Goal: Transaction & Acquisition: Book appointment/travel/reservation

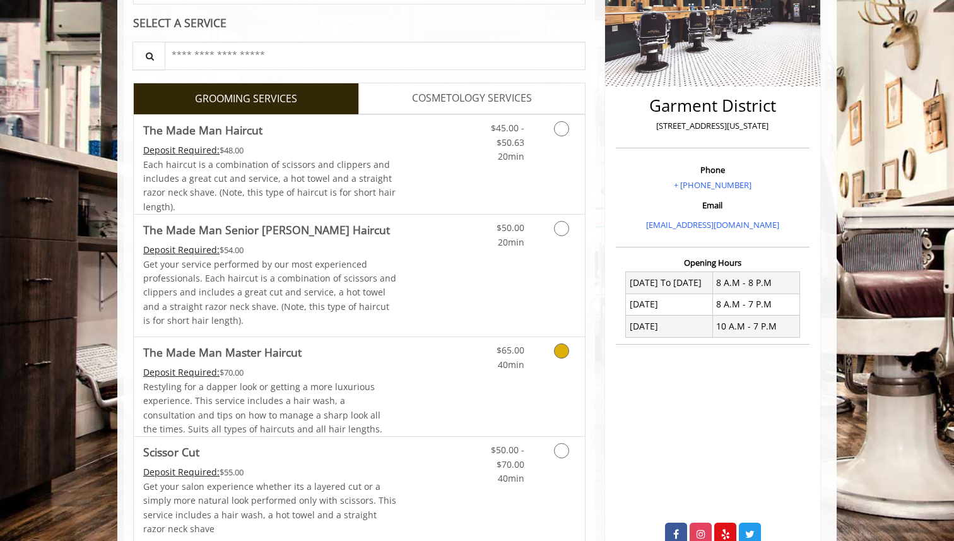
scroll to position [180, 0]
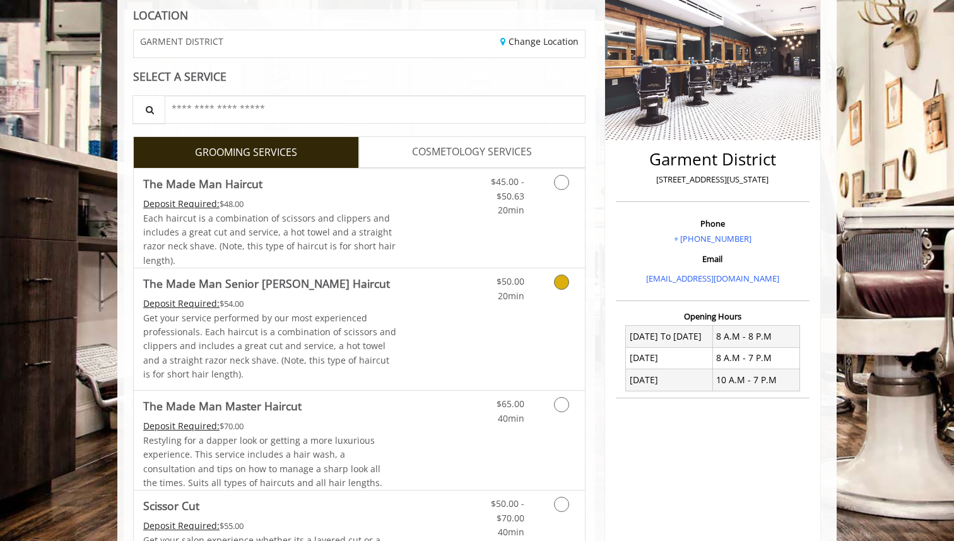
click at [538, 280] on div "Grooming services" at bounding box center [559, 285] width 51 height 35
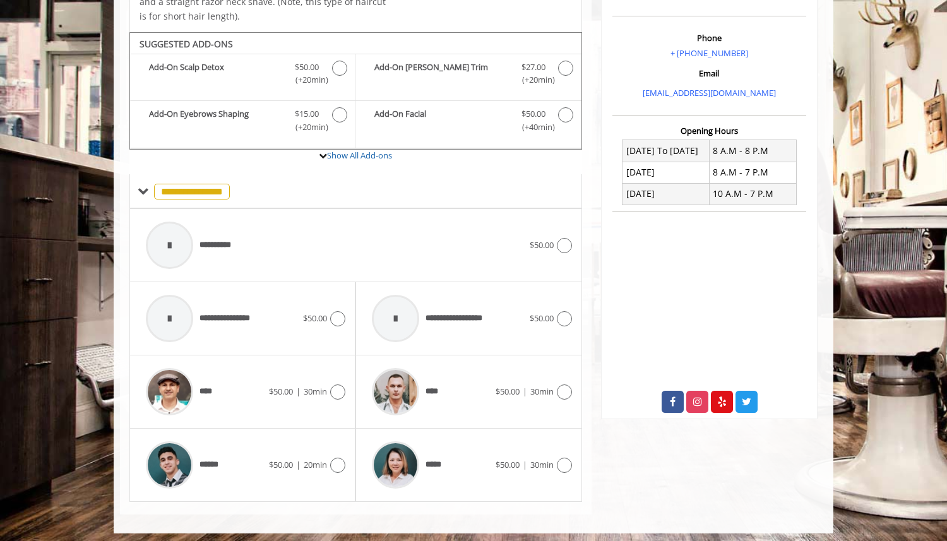
scroll to position [371, 0]
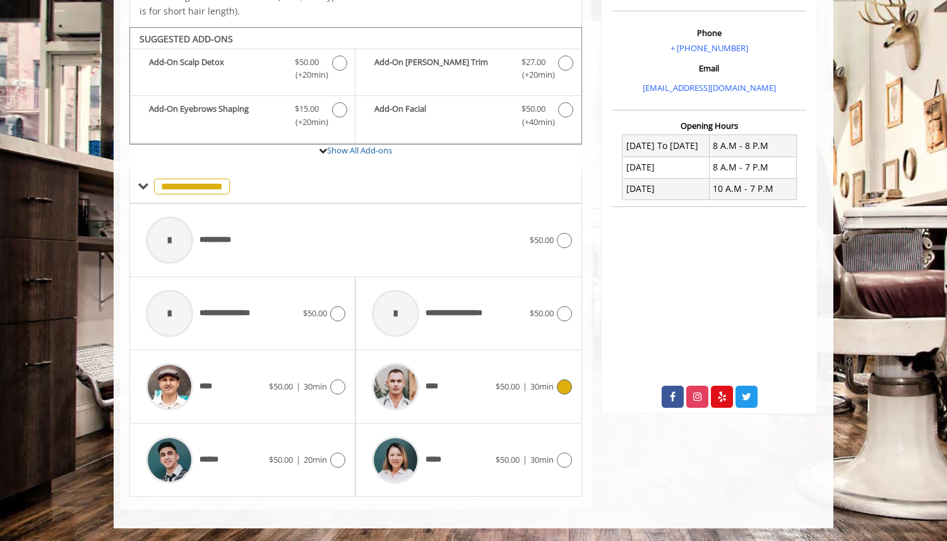
click at [471, 379] on div "****" at bounding box center [429, 387] width 129 height 60
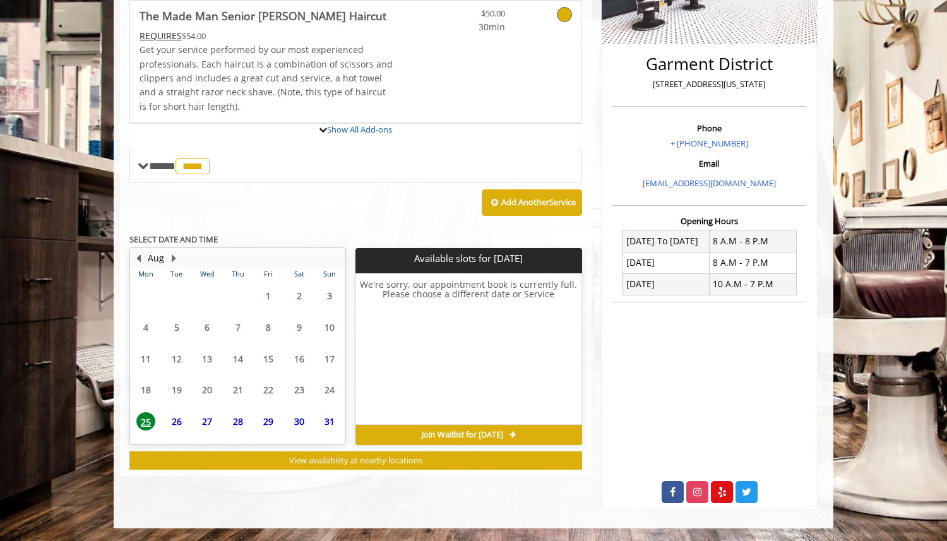
scroll to position [357, 0]
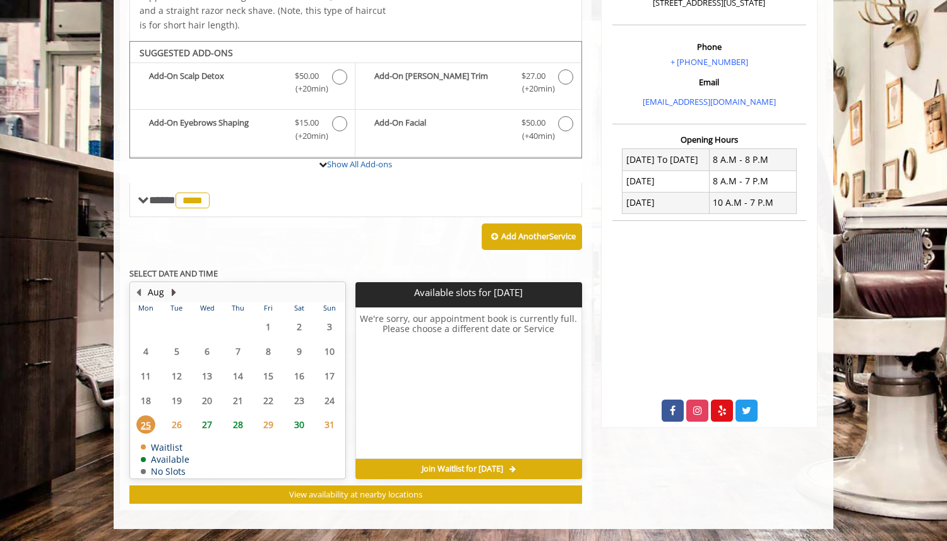
click at [171, 292] on button "Next Month" at bounding box center [173, 292] width 10 height 14
click at [207, 322] on span "3" at bounding box center [207, 326] width 19 height 18
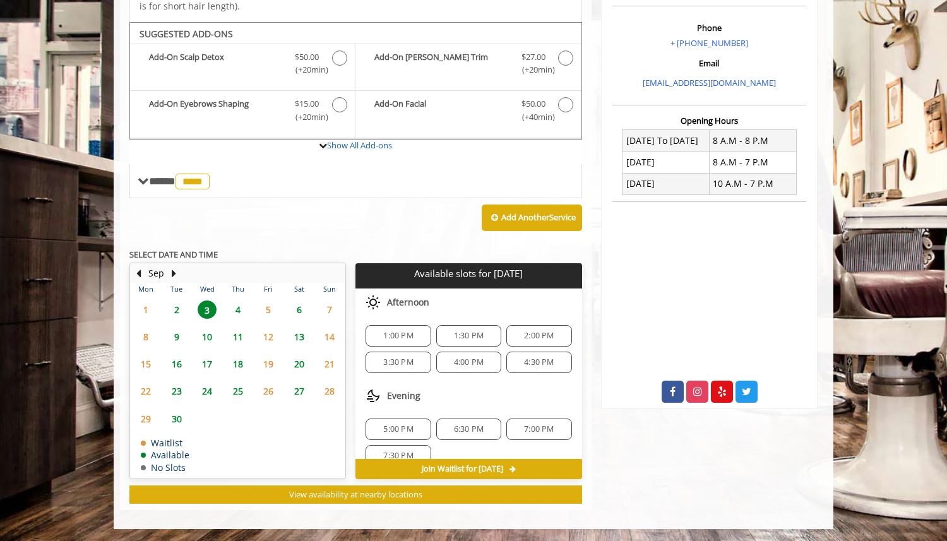
scroll to position [136, 0]
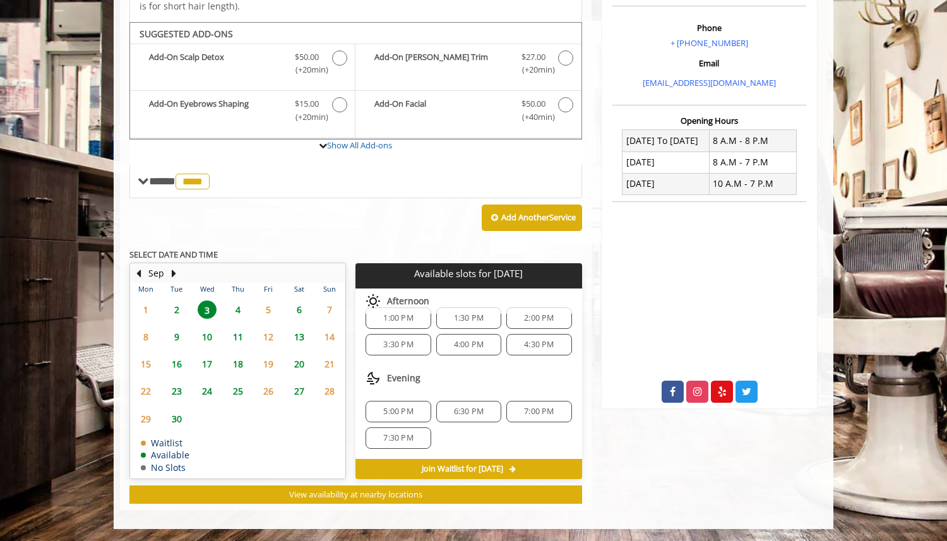
click at [538, 345] on span "4:30 PM" at bounding box center [539, 344] width 30 height 10
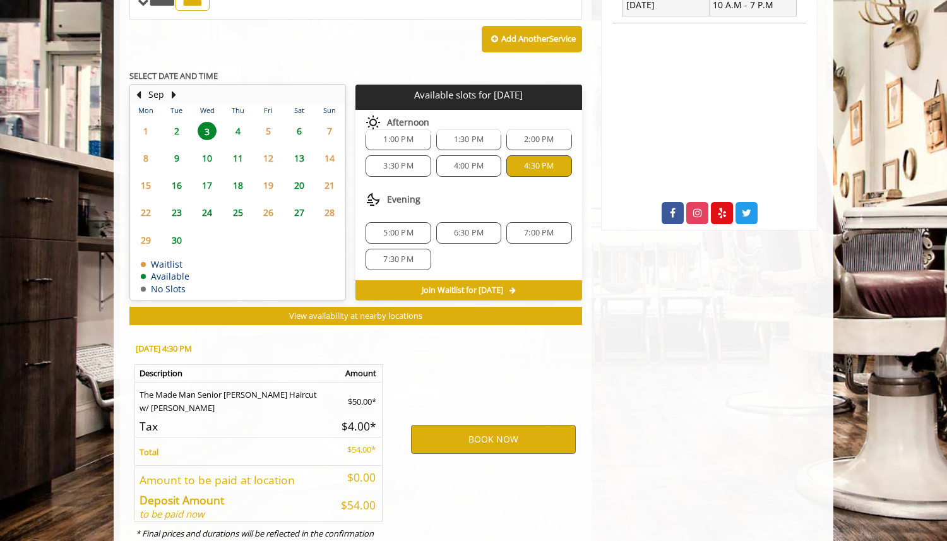
scroll to position [604, 0]
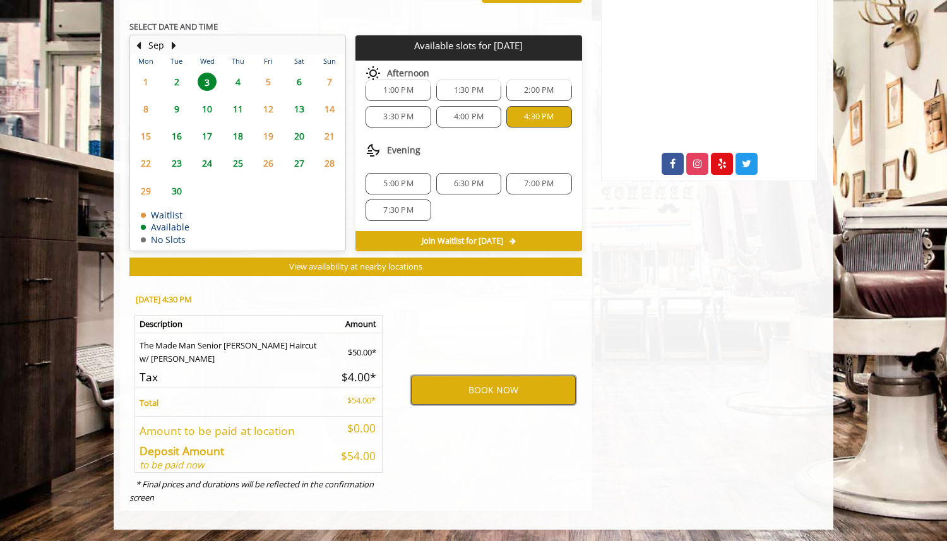
click at [497, 377] on button "BOOK NOW" at bounding box center [493, 389] width 165 height 29
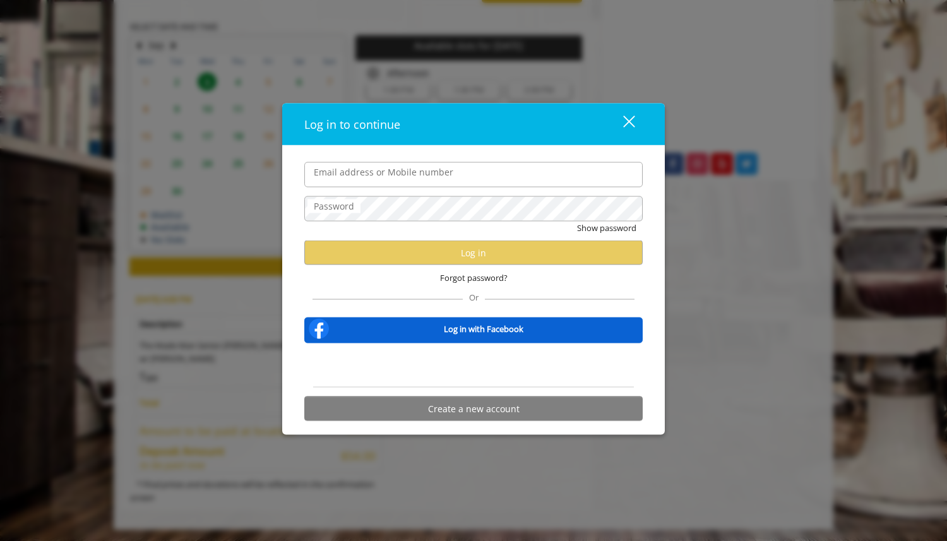
type input "**********"
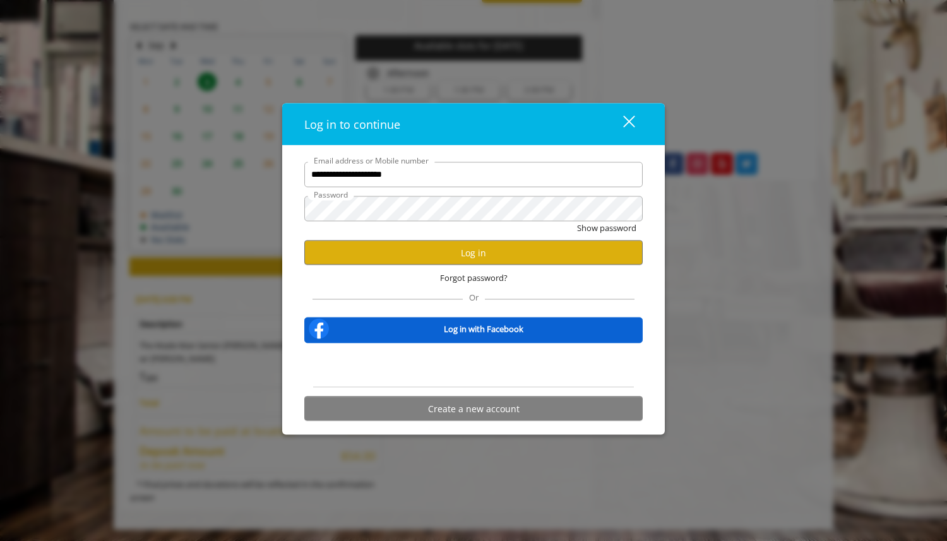
scroll to position [0, 0]
click at [501, 252] on button "Log in" at bounding box center [473, 252] width 338 height 25
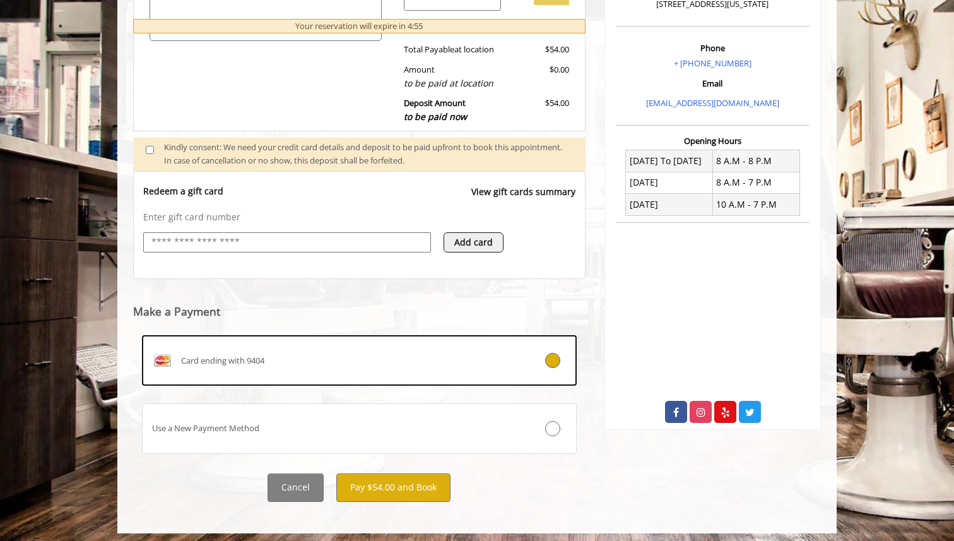
scroll to position [361, 0]
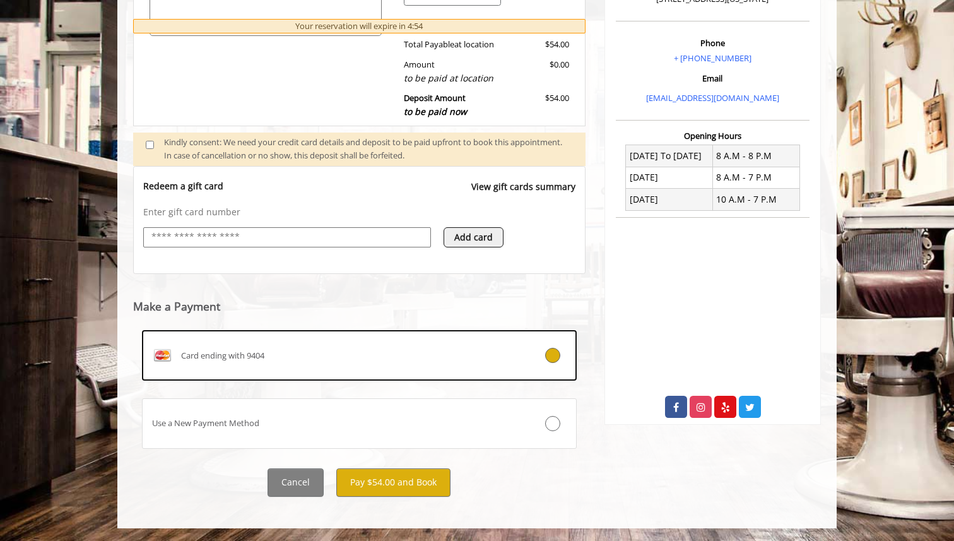
click at [512, 369] on label "Card ending with 9404" at bounding box center [359, 355] width 435 height 50
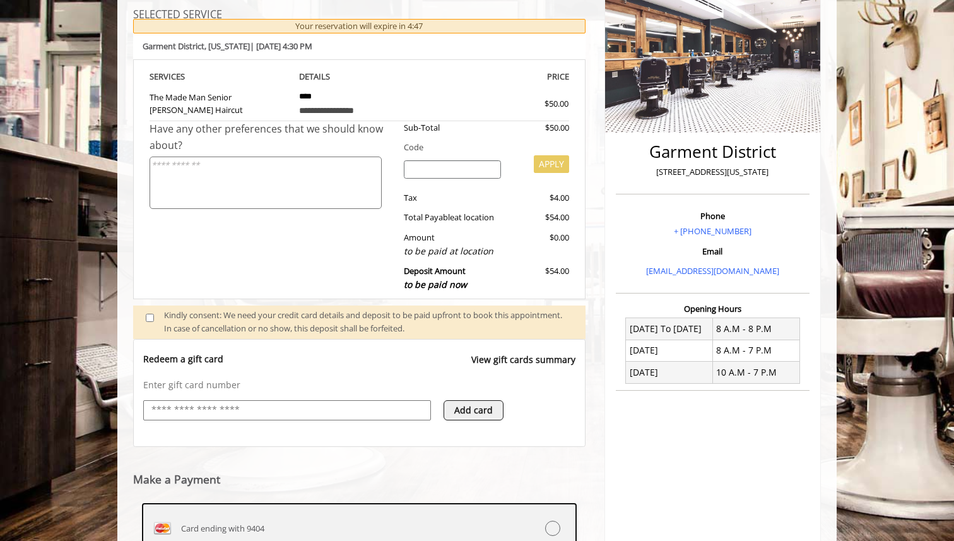
scroll to position [187, 0]
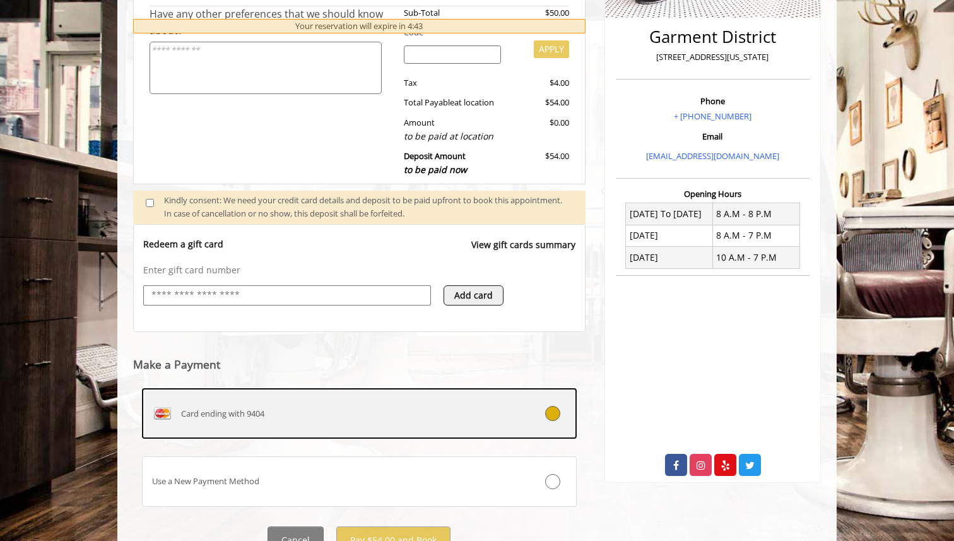
click at [551, 418] on icon at bounding box center [552, 413] width 15 height 15
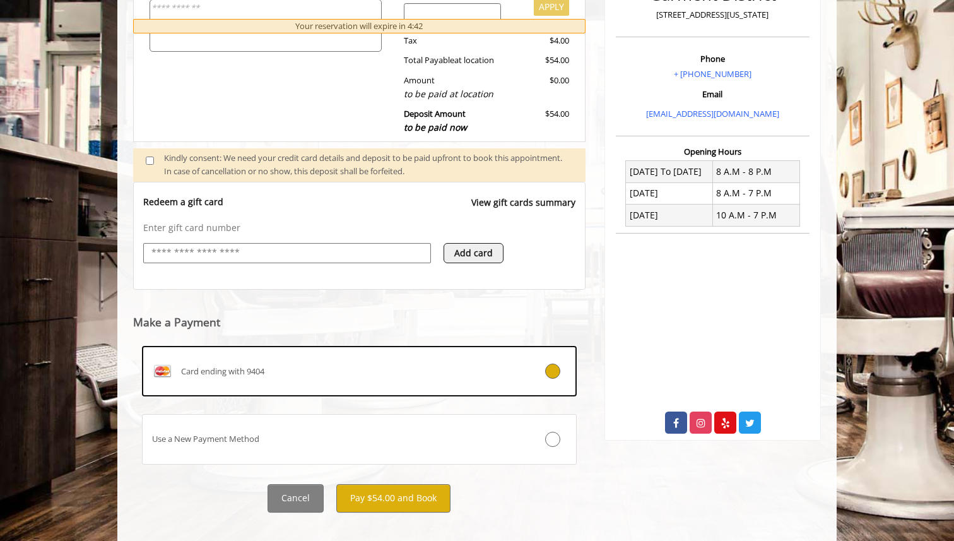
scroll to position [361, 0]
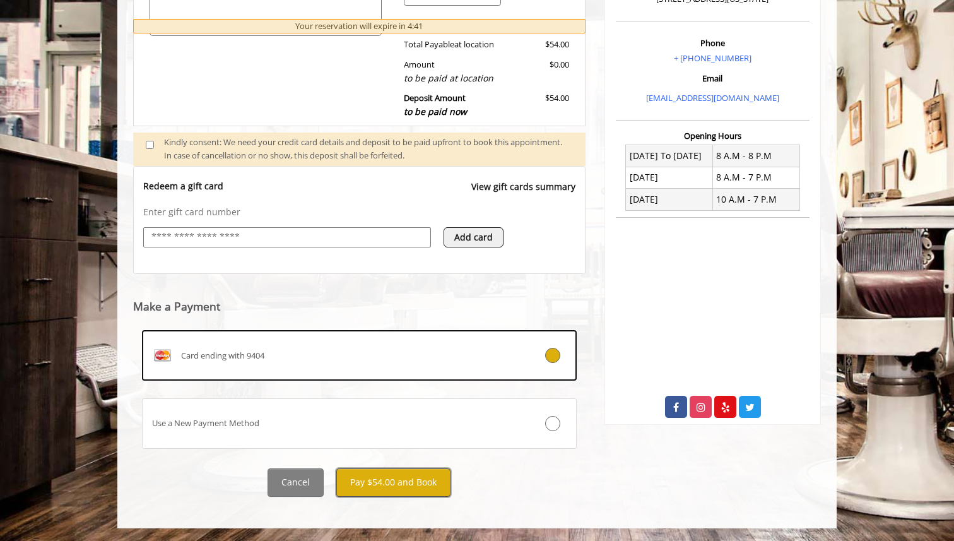
click at [411, 476] on button "Pay $54.00 and Book" at bounding box center [393, 482] width 114 height 28
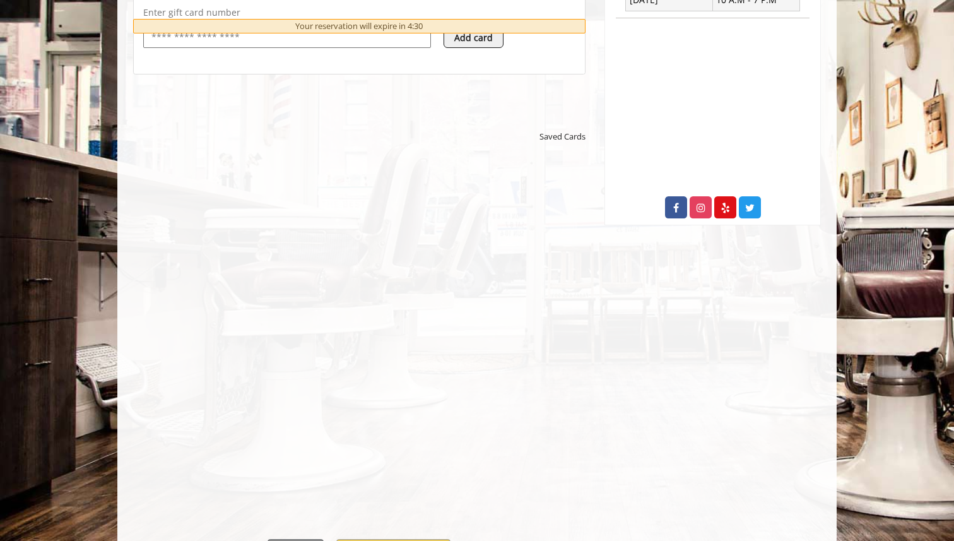
scroll to position [631, 0]
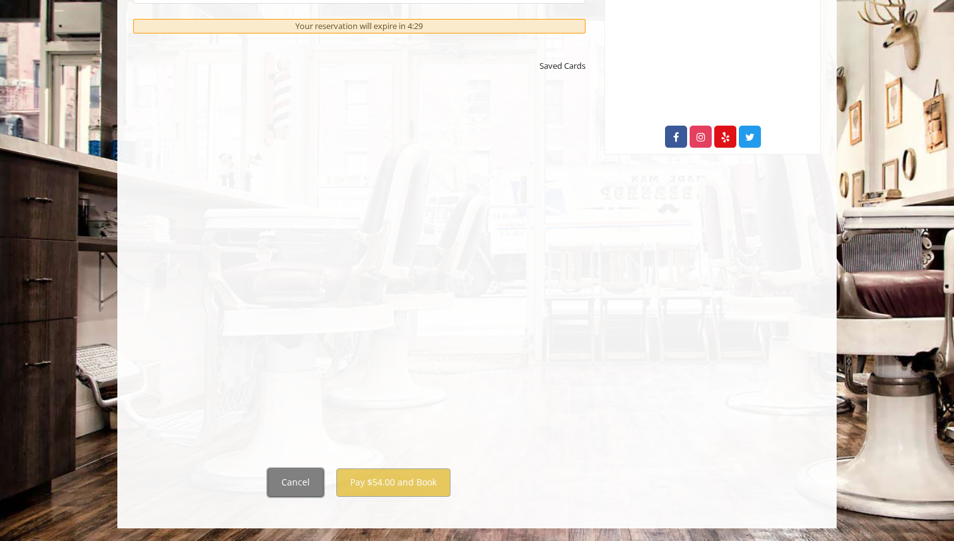
click at [297, 474] on button "Cancel" at bounding box center [296, 482] width 56 height 28
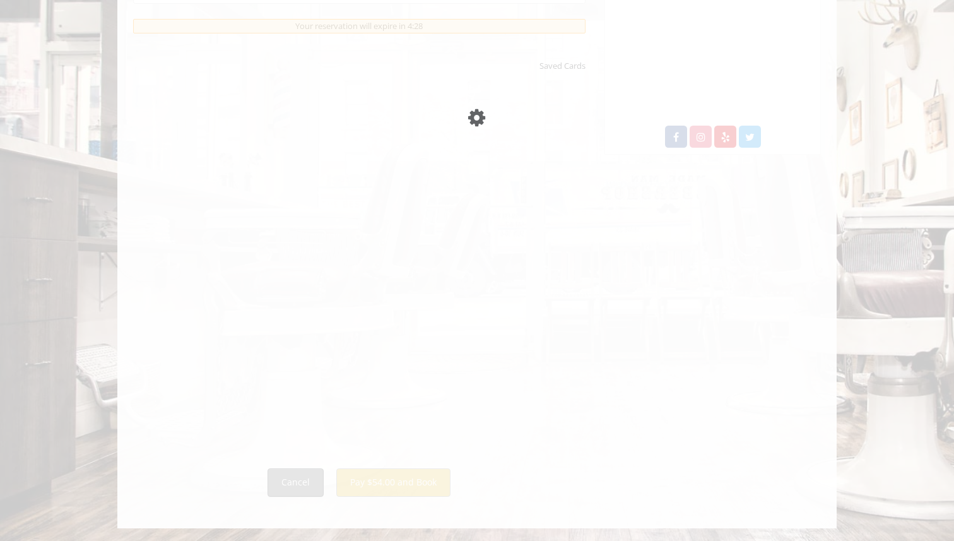
scroll to position [535, 0]
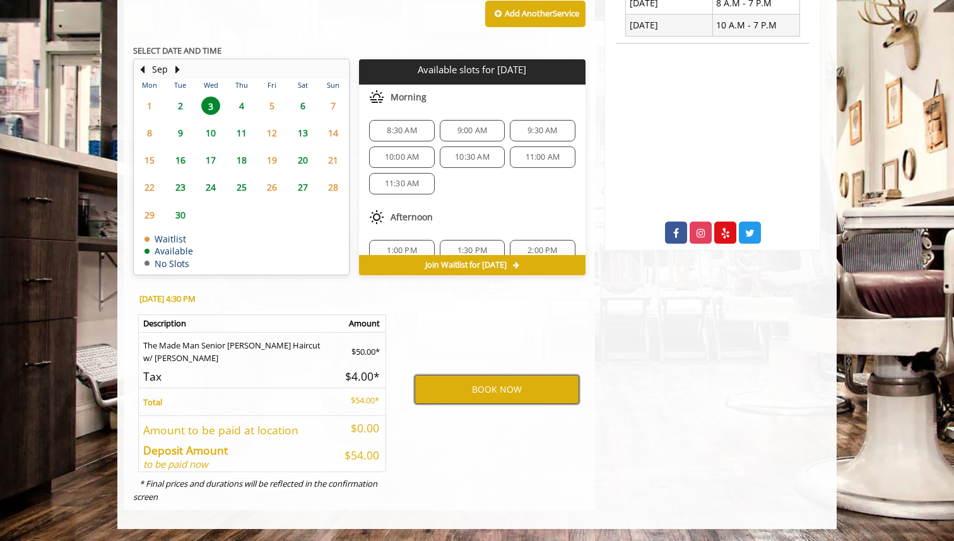
click at [490, 391] on button "BOOK NOW" at bounding box center [497, 389] width 165 height 29
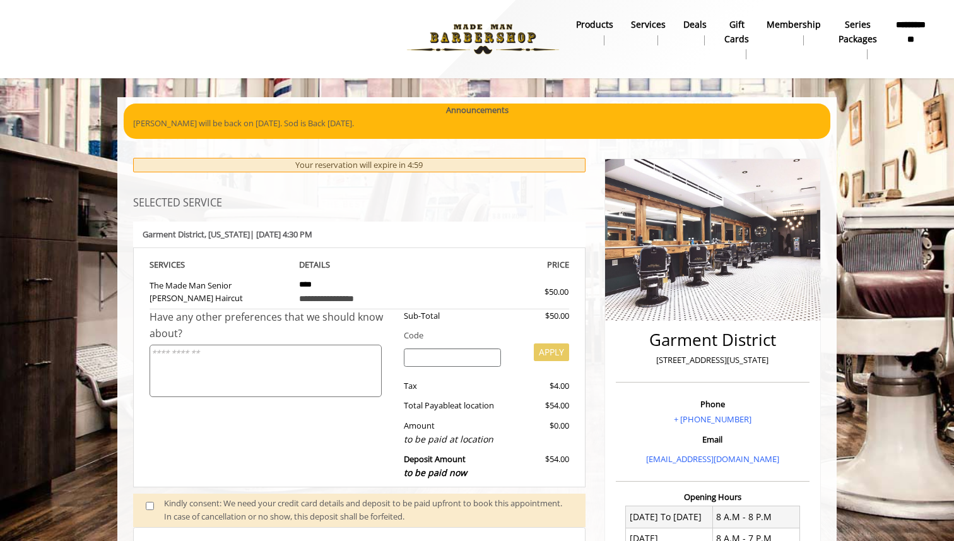
scroll to position [361, 0]
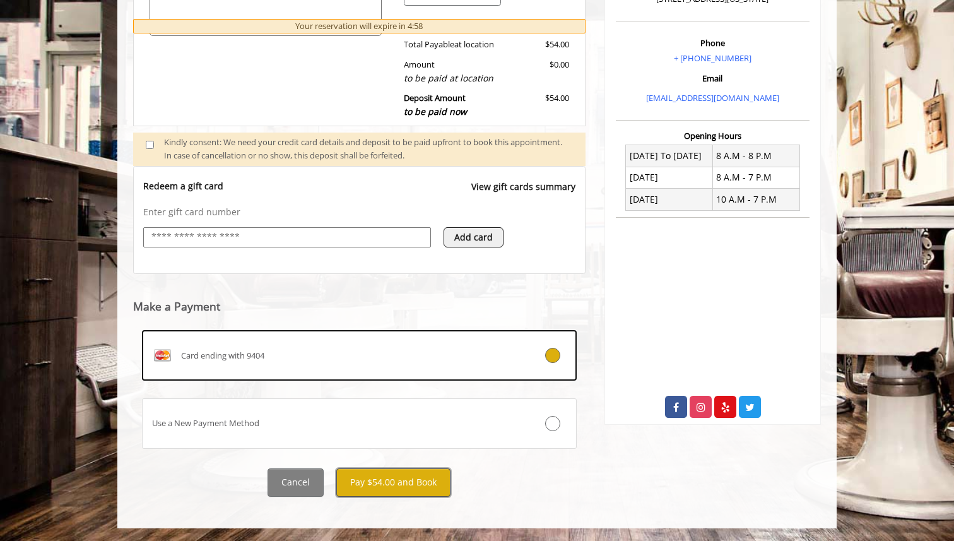
click at [420, 478] on button "Pay $54.00 and Book" at bounding box center [393, 482] width 114 height 28
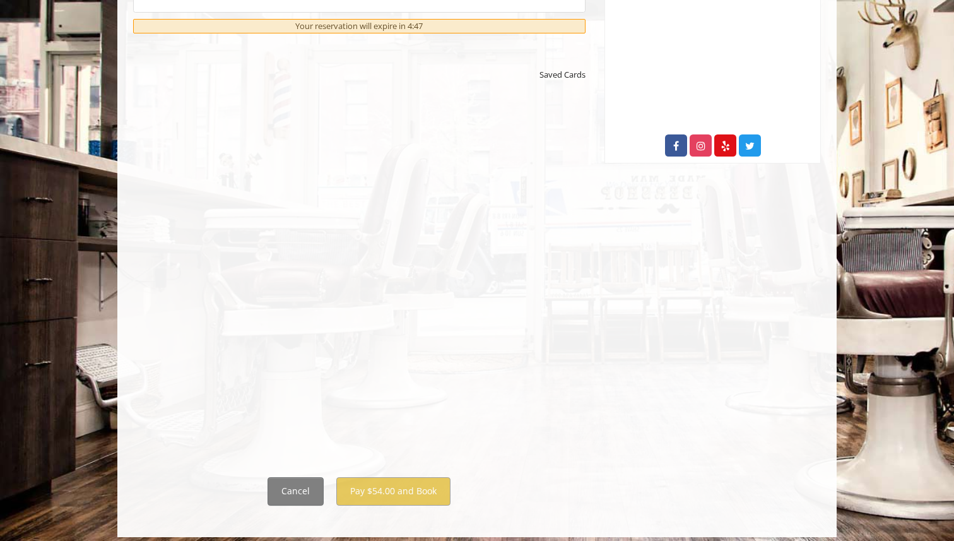
scroll to position [631, 0]
